Goal: Information Seeking & Learning: Understand process/instructions

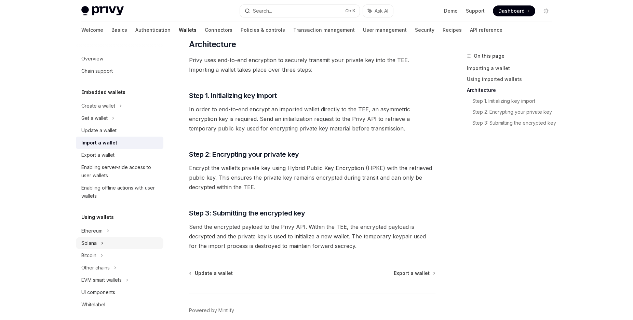
scroll to position [41, 0]
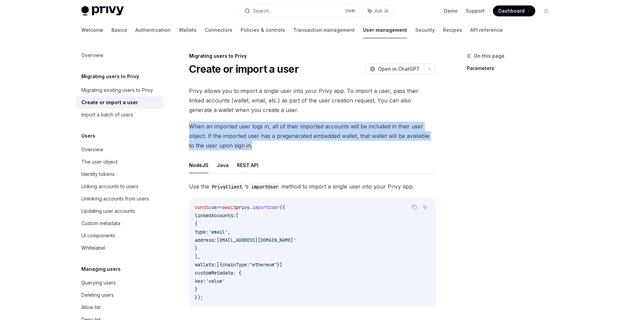
drag, startPoint x: 253, startPoint y: 145, endPoint x: 190, endPoint y: 126, distance: 66.2
click at [190, 126] on span "When an imported user logs in, all of their imported accounts will be included …" at bounding box center [312, 136] width 246 height 29
click at [284, 136] on span "When an imported user logs in, all of their imported accounts will be included …" at bounding box center [312, 136] width 246 height 29
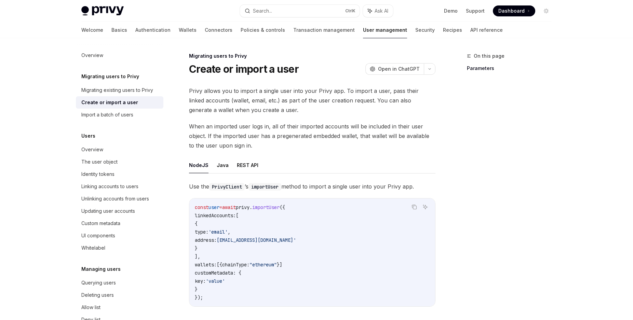
click at [284, 136] on span "When an imported user logs in, all of their imported accounts will be included …" at bounding box center [312, 136] width 246 height 29
click at [244, 168] on button "REST API" at bounding box center [248, 165] width 22 height 16
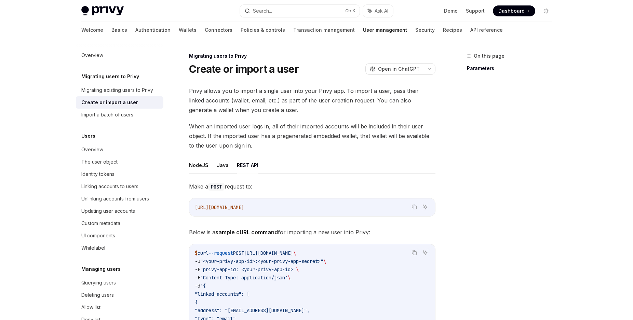
type textarea "*"
click at [253, 126] on span "When an imported user logs in, all of their imported accounts will be included …" at bounding box center [312, 136] width 246 height 29
click at [287, 126] on span "When an imported user logs in, all of their imported accounts will be included …" at bounding box center [312, 136] width 246 height 29
click at [280, 134] on span "When an imported user logs in, all of their imported accounts will be included …" at bounding box center [312, 136] width 246 height 29
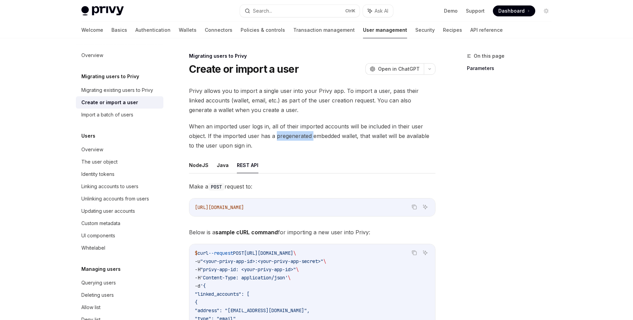
click at [280, 134] on span "When an imported user logs in, all of their imported accounts will be included …" at bounding box center [312, 136] width 246 height 29
click at [259, 136] on span "When an imported user logs in, all of their imported accounts will be included …" at bounding box center [312, 136] width 246 height 29
click at [271, 136] on span "When an imported user logs in, all of their imported accounts will be included …" at bounding box center [312, 136] width 246 height 29
click at [291, 136] on span "When an imported user logs in, all of their imported accounts will be included …" at bounding box center [312, 136] width 246 height 29
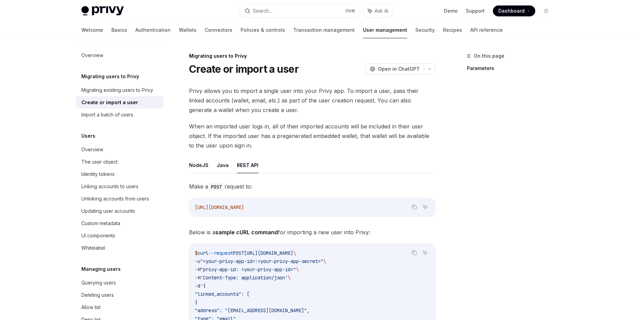
click at [291, 136] on span "When an imported user logs in, all of their imported accounts will be included …" at bounding box center [312, 136] width 246 height 29
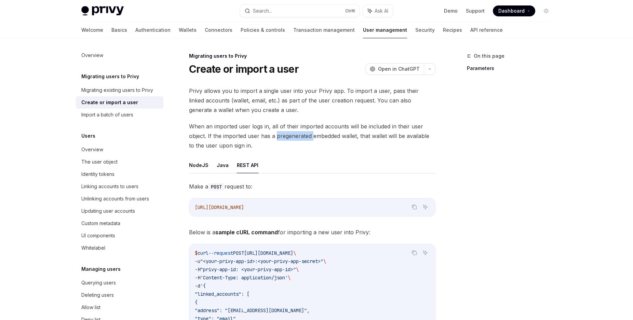
click at [291, 136] on span "When an imported user logs in, all of their imported accounts will be included …" at bounding box center [312, 136] width 246 height 29
click at [292, 136] on span "When an imported user logs in, all of their imported accounts will be included …" at bounding box center [312, 136] width 246 height 29
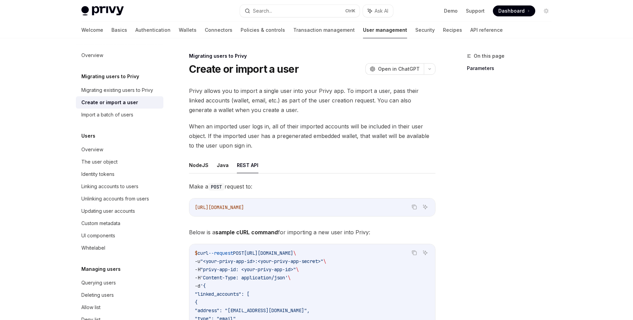
click at [292, 136] on span "When an imported user logs in, all of their imported accounts will be included …" at bounding box center [312, 136] width 246 height 29
click at [244, 206] on span "[URL][DOMAIN_NAME]" at bounding box center [219, 207] width 49 height 6
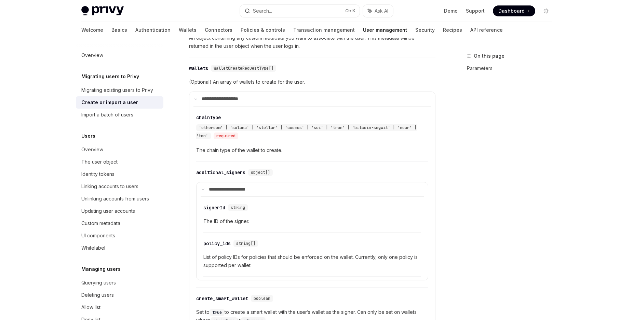
scroll to position [383, 0]
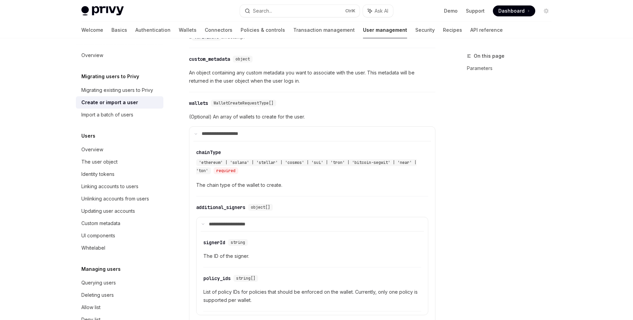
click at [248, 183] on span "The chain type of the wallet to create." at bounding box center [312, 185] width 232 height 8
click at [322, 183] on span "The chain type of the wallet to create." at bounding box center [312, 185] width 232 height 8
click at [129, 87] on div "Migrating existing users to Privy" at bounding box center [117, 90] width 72 height 8
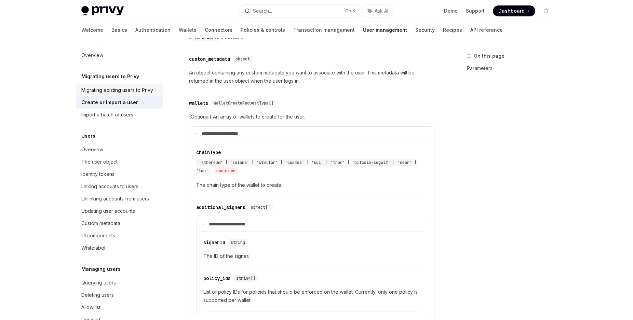
type textarea "*"
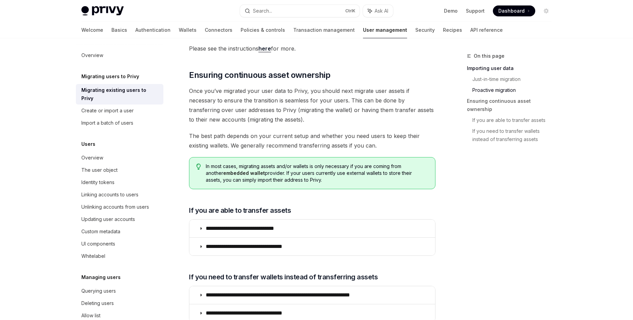
scroll to position [732, 0]
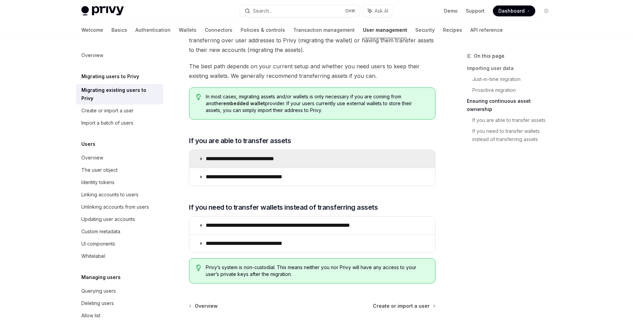
click at [200, 158] on icon at bounding box center [201, 159] width 4 height 4
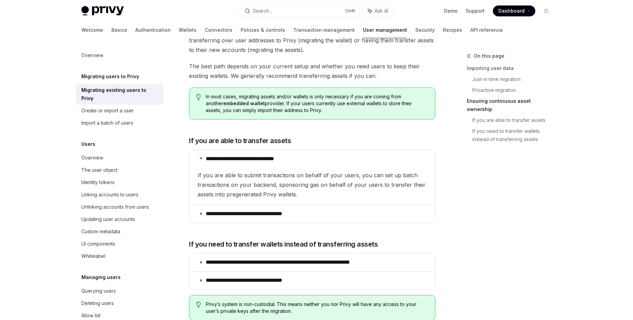
scroll to position [766, 0]
